Goal: Navigation & Orientation: Find specific page/section

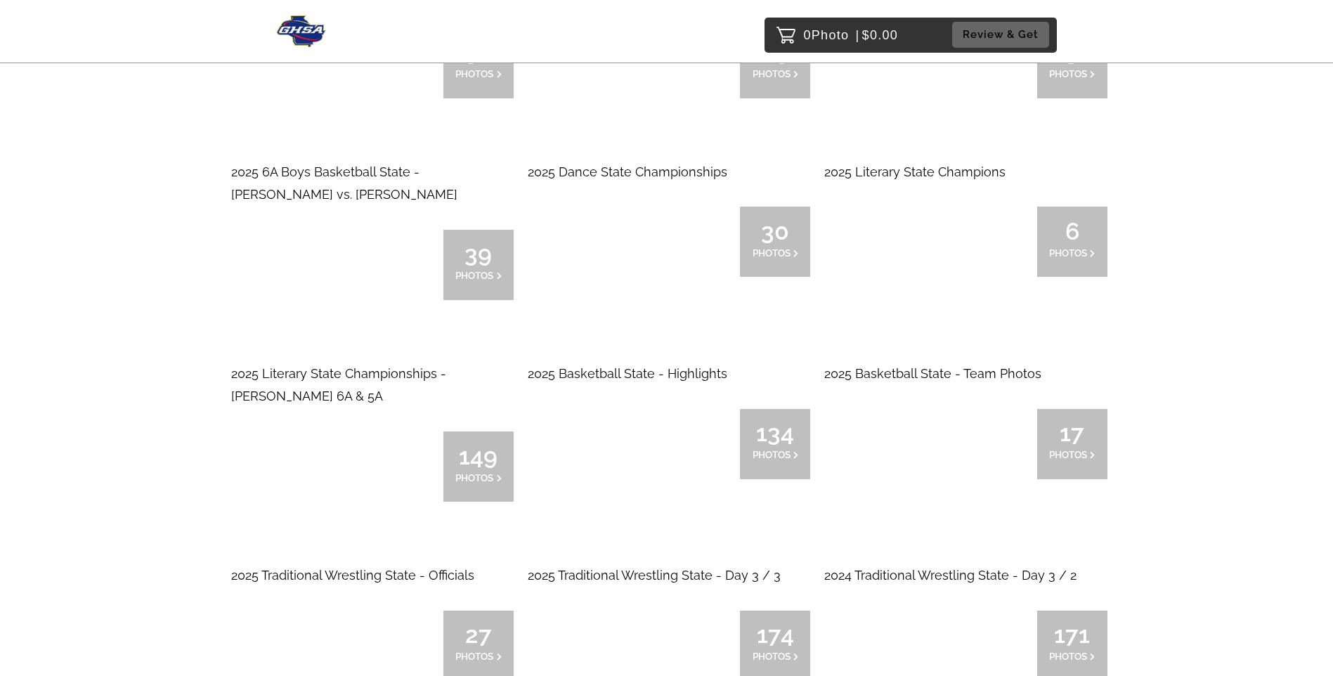
scroll to position [2530, 0]
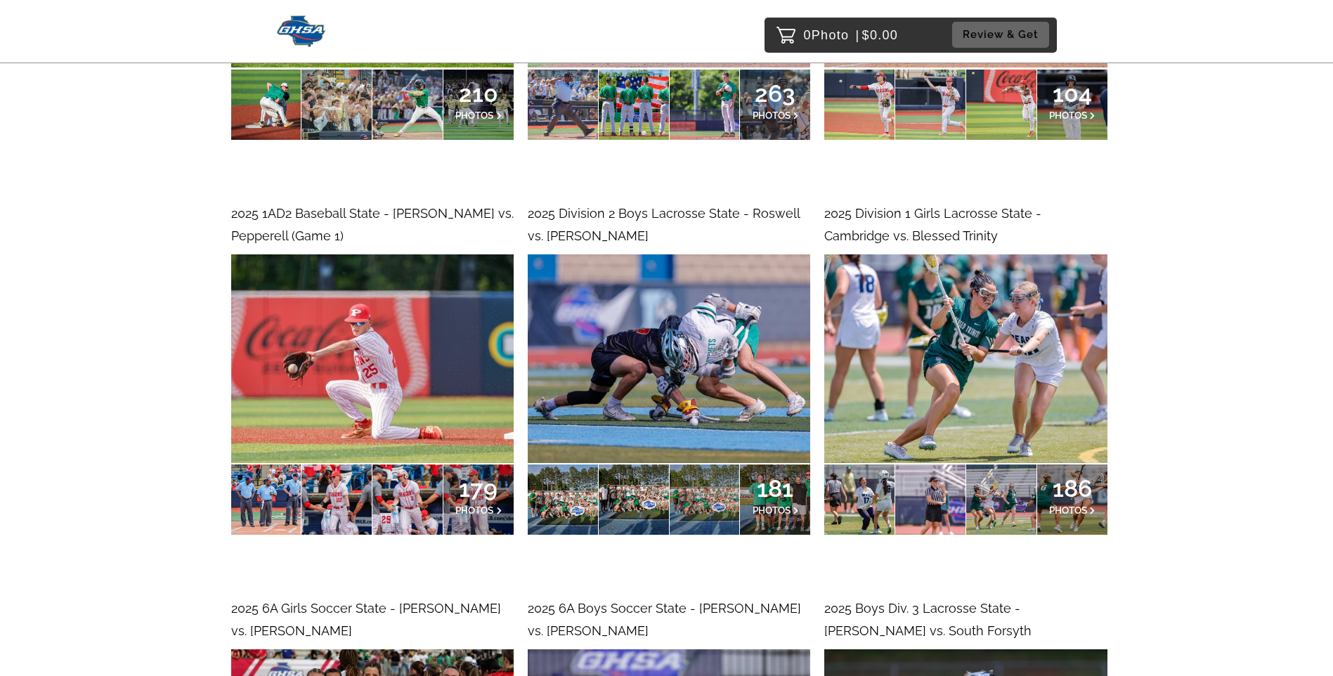
click at [942, 330] on img at bounding box center [965, 358] width 283 height 209
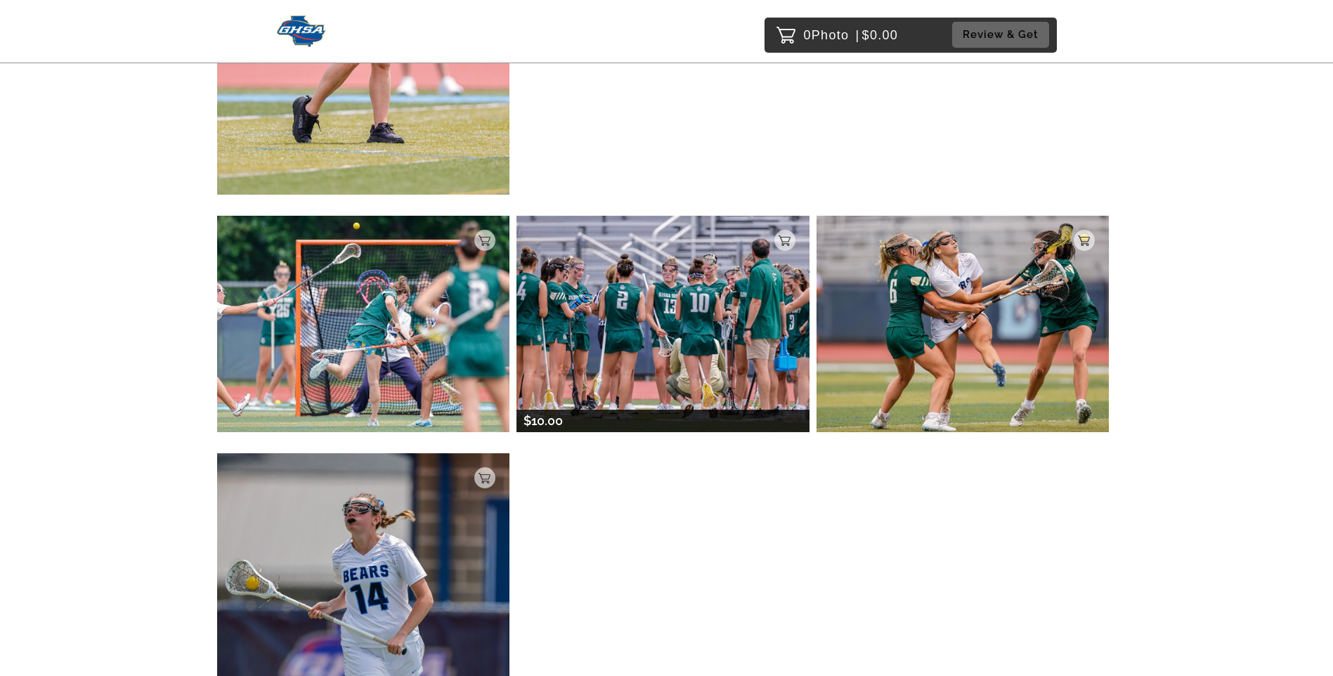
scroll to position [843, 0]
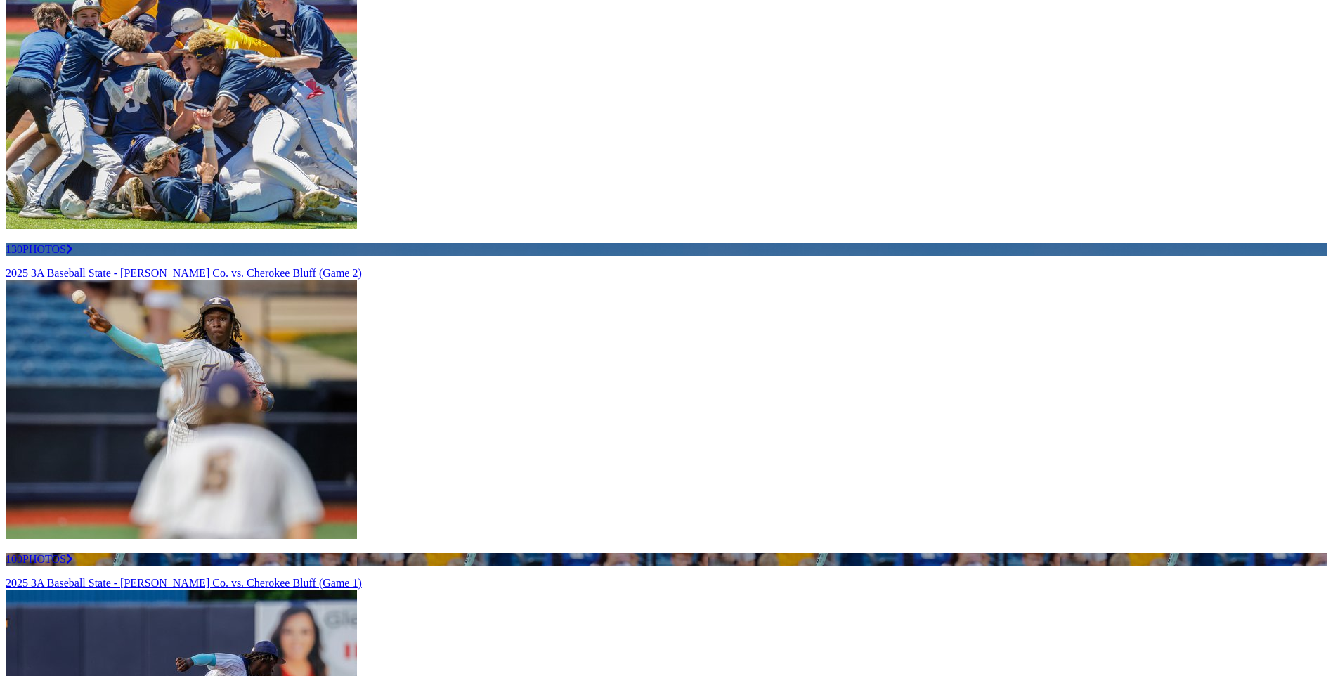
scroll to position [4146, 0]
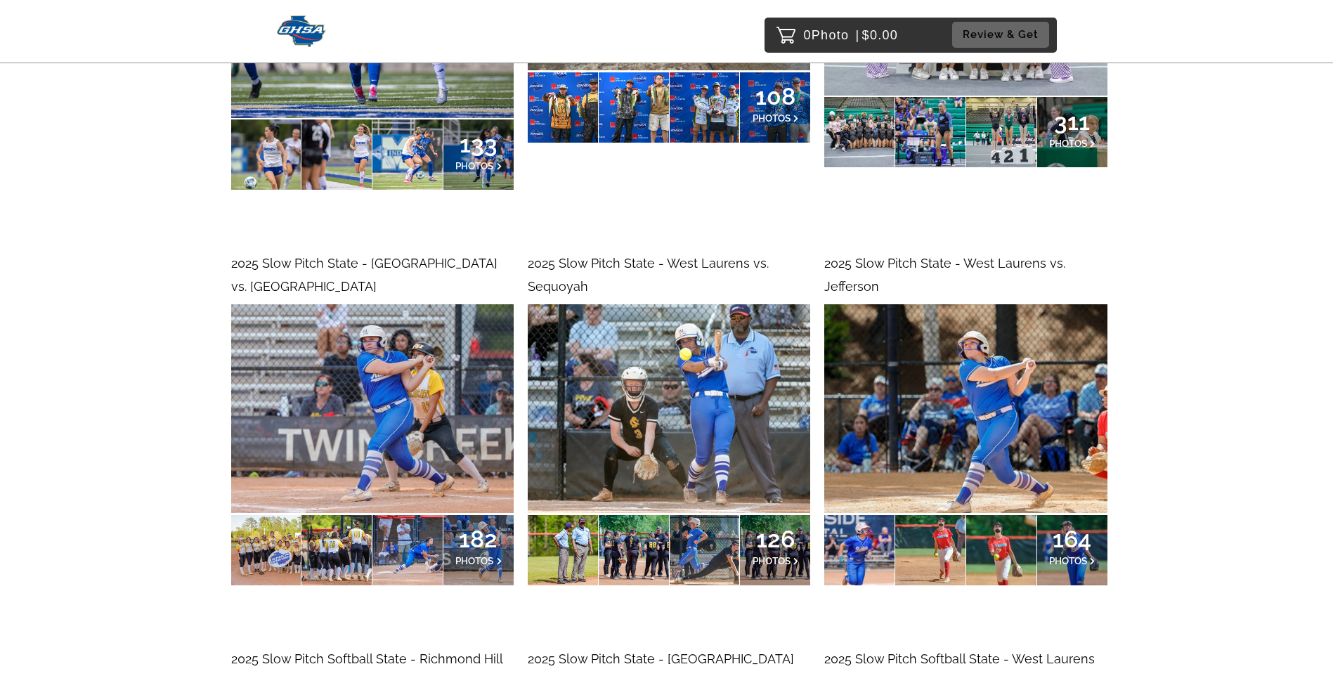
click at [346, 532] on div at bounding box center [336, 550] width 70 height 70
click at [297, 28] on img at bounding box center [302, 31] width 50 height 32
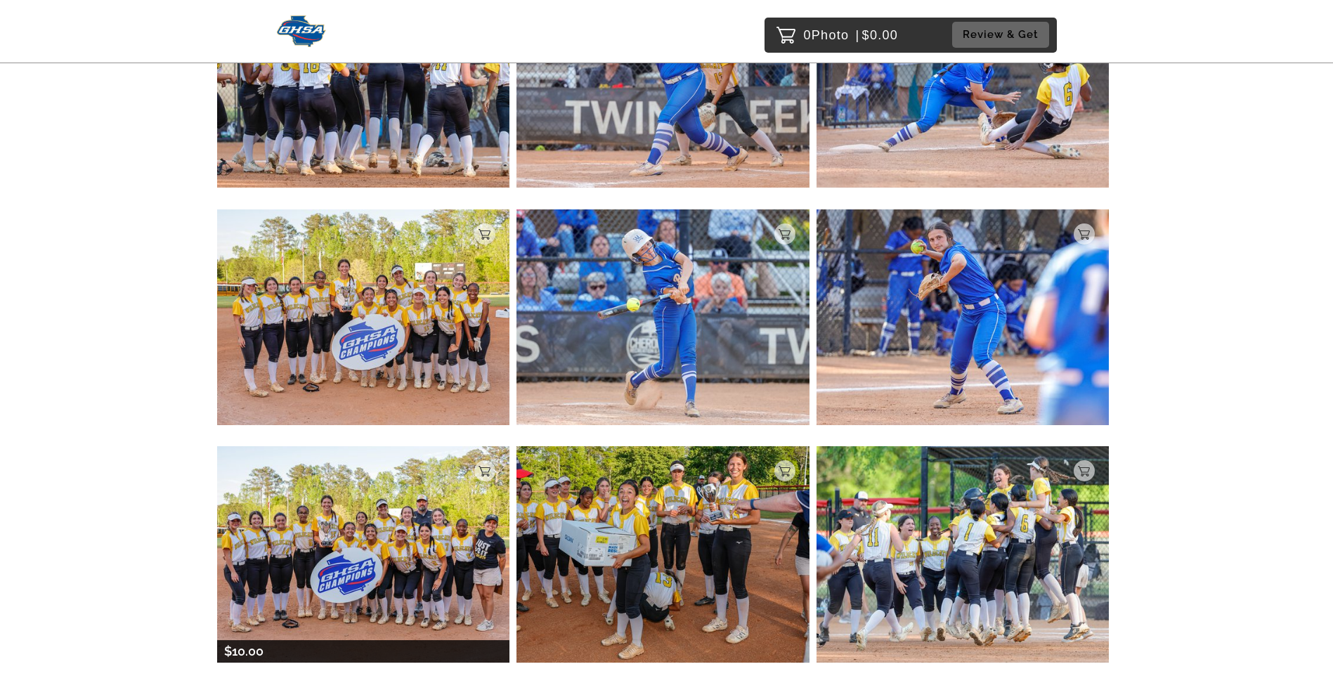
scroll to position [773, 0]
